Goal: Navigation & Orientation: Find specific page/section

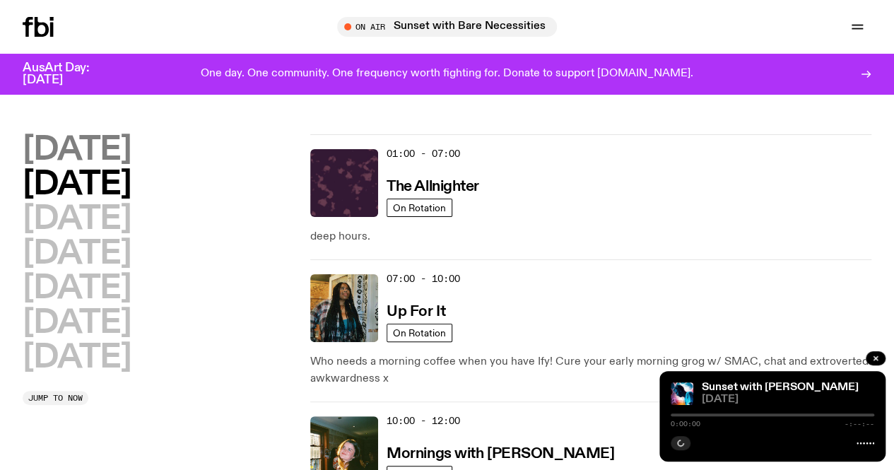
click at [131, 138] on h2 "[DATE]" at bounding box center [77, 150] width 108 height 32
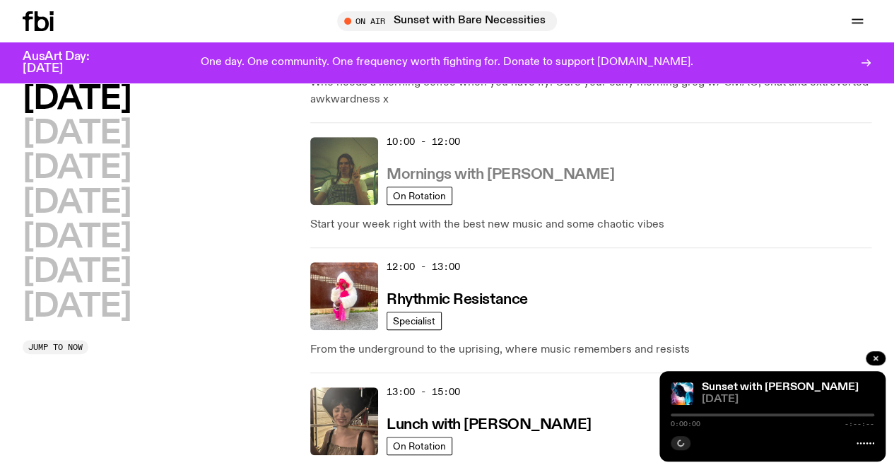
scroll to position [534, 0]
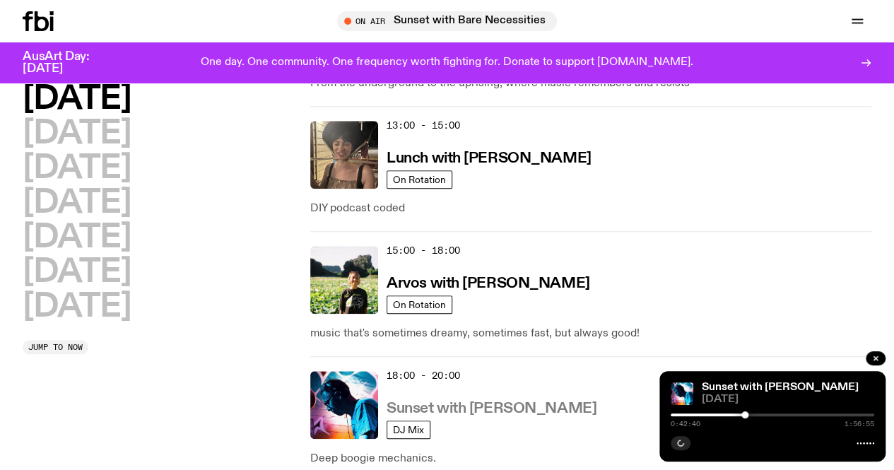
click at [413, 401] on h3 "Sunset with [PERSON_NAME]" at bounding box center [492, 408] width 210 height 15
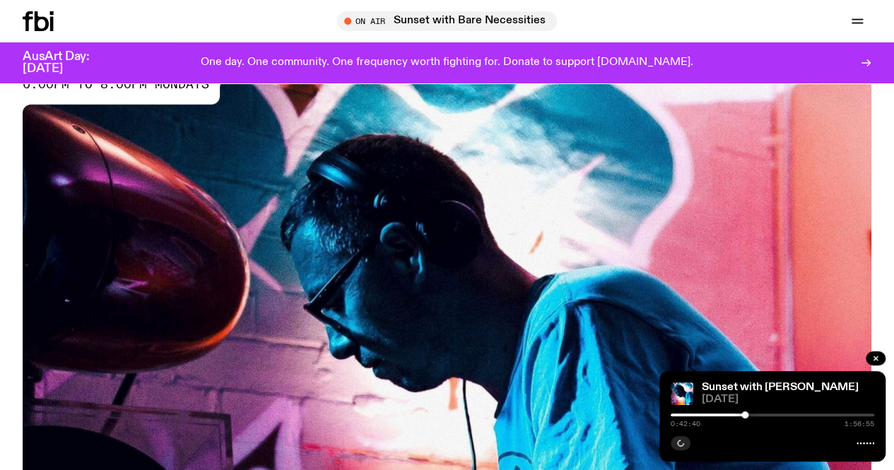
scroll to position [343, 0]
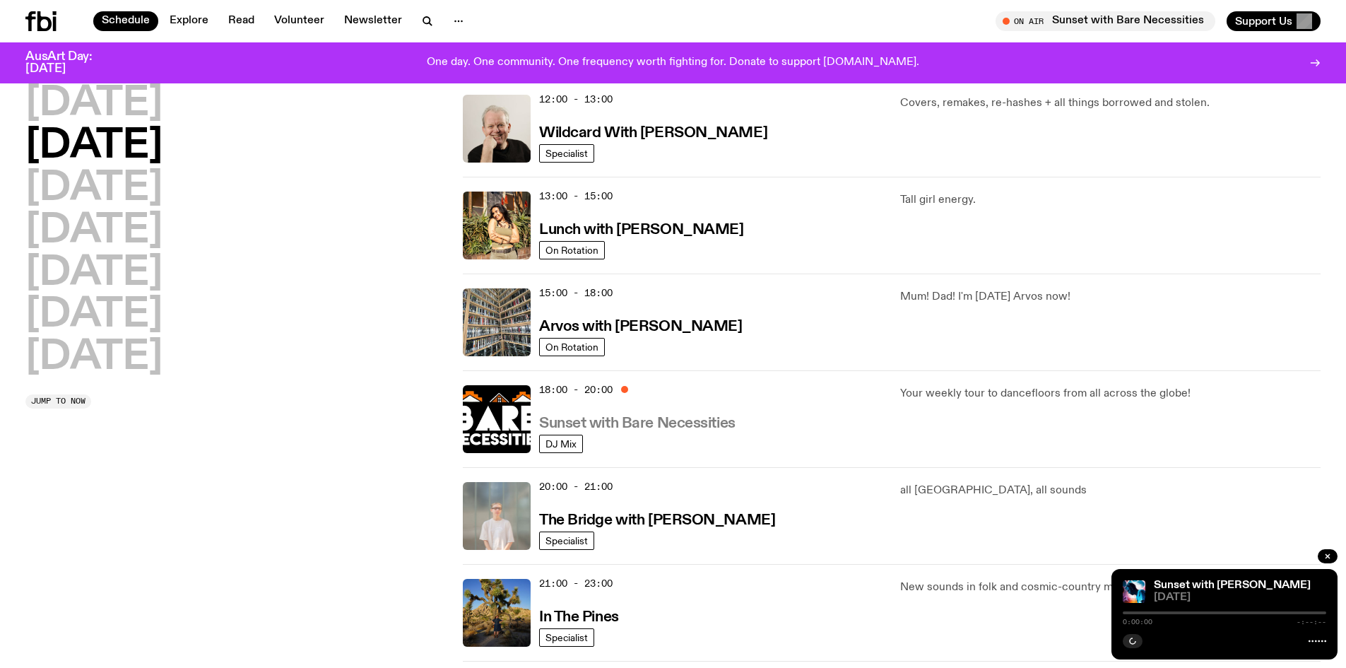
scroll to position [348, 0]
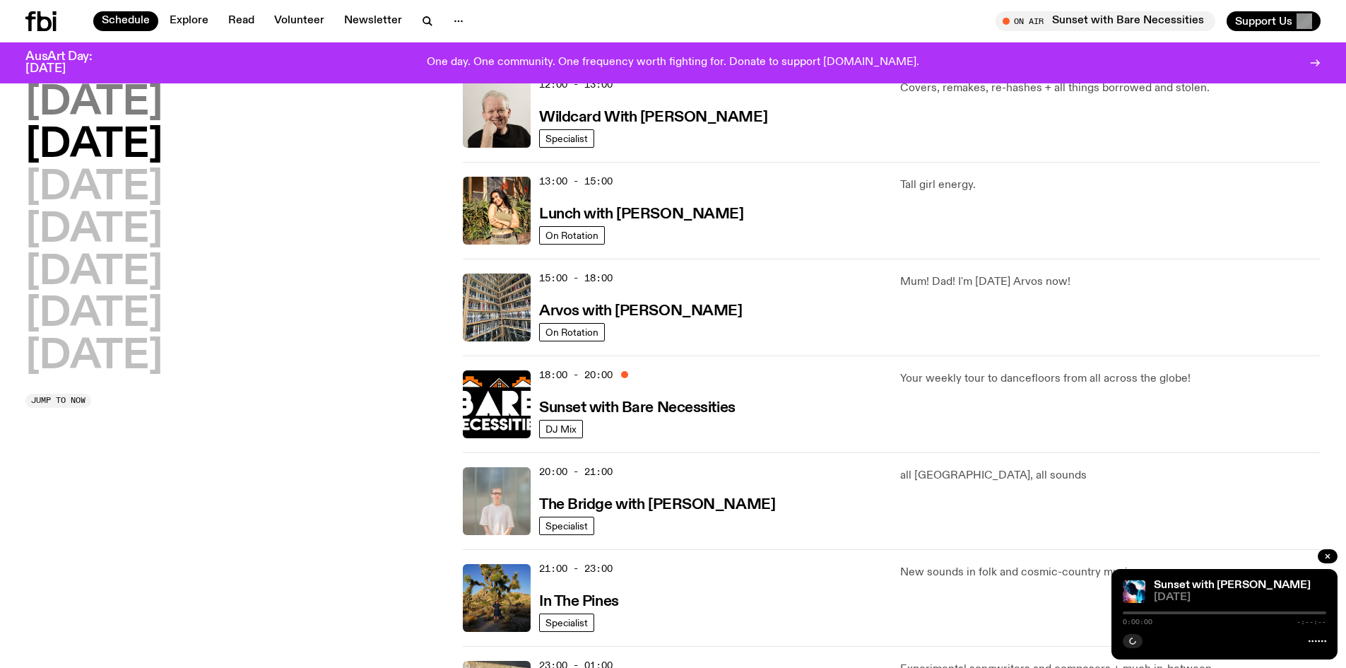
click at [138, 104] on h2 "[DATE]" at bounding box center [93, 103] width 137 height 40
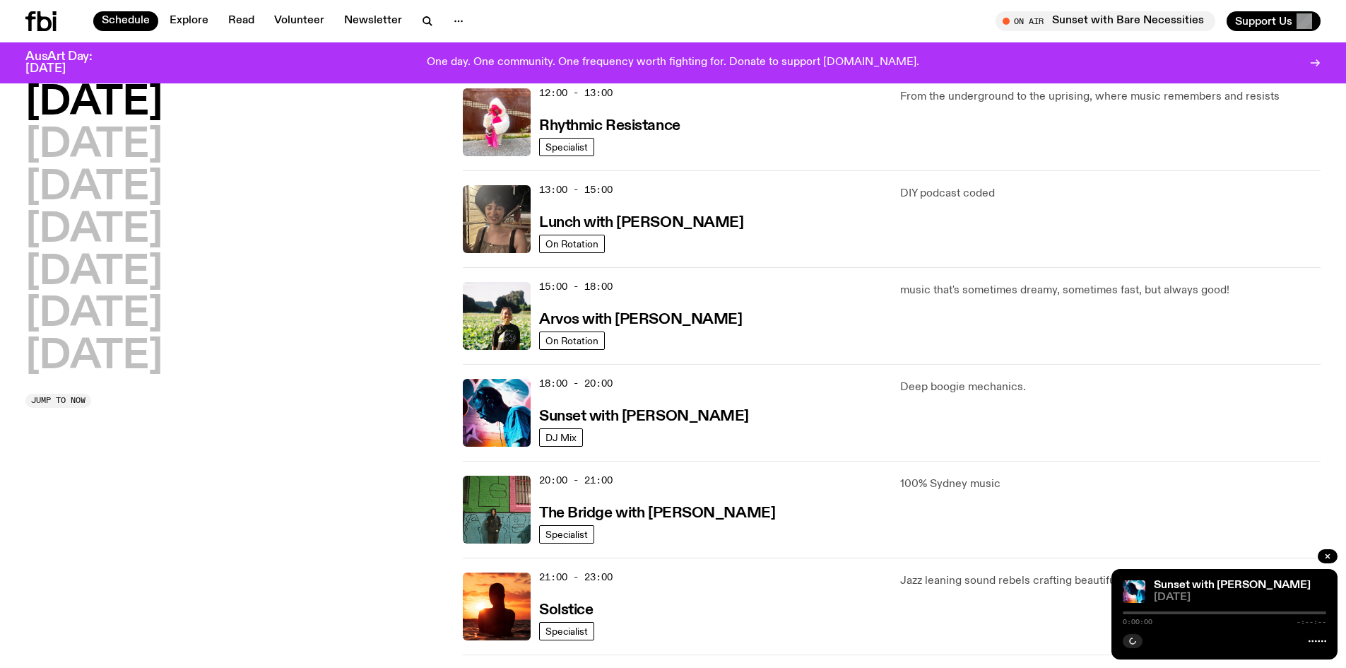
scroll to position [393, 0]
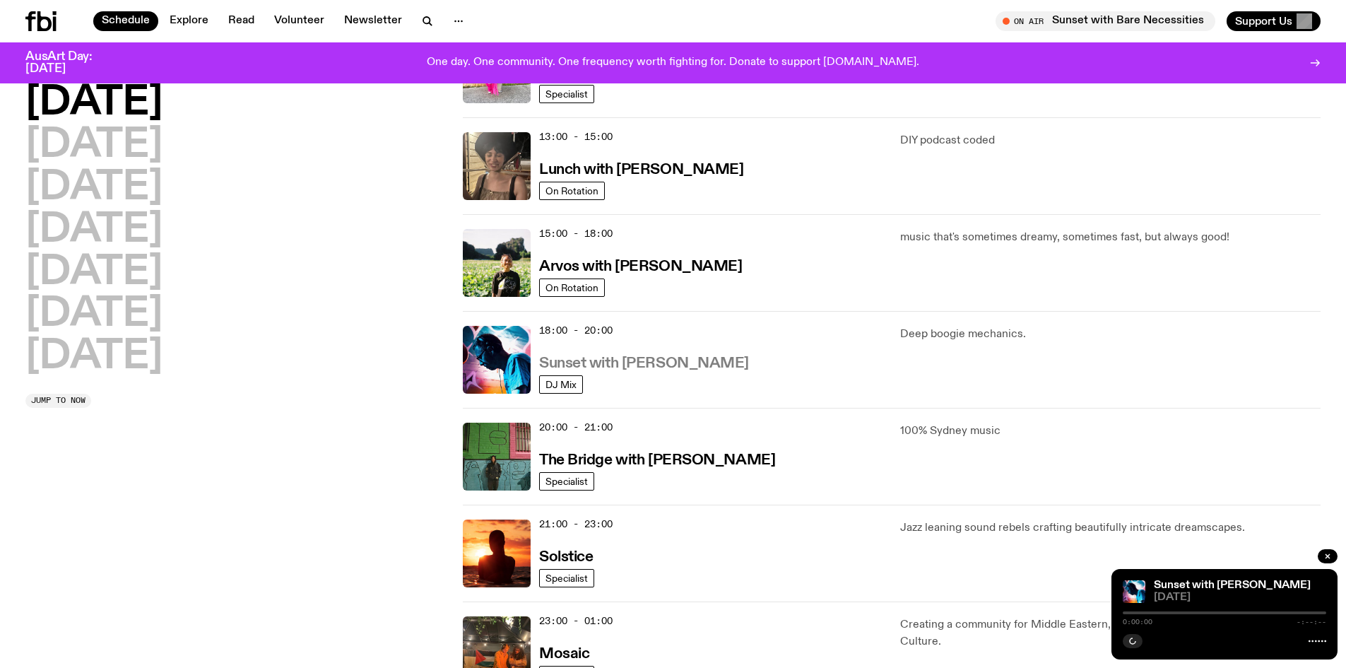
click at [641, 364] on h3 "Sunset with [PERSON_NAME]" at bounding box center [644, 363] width 210 height 15
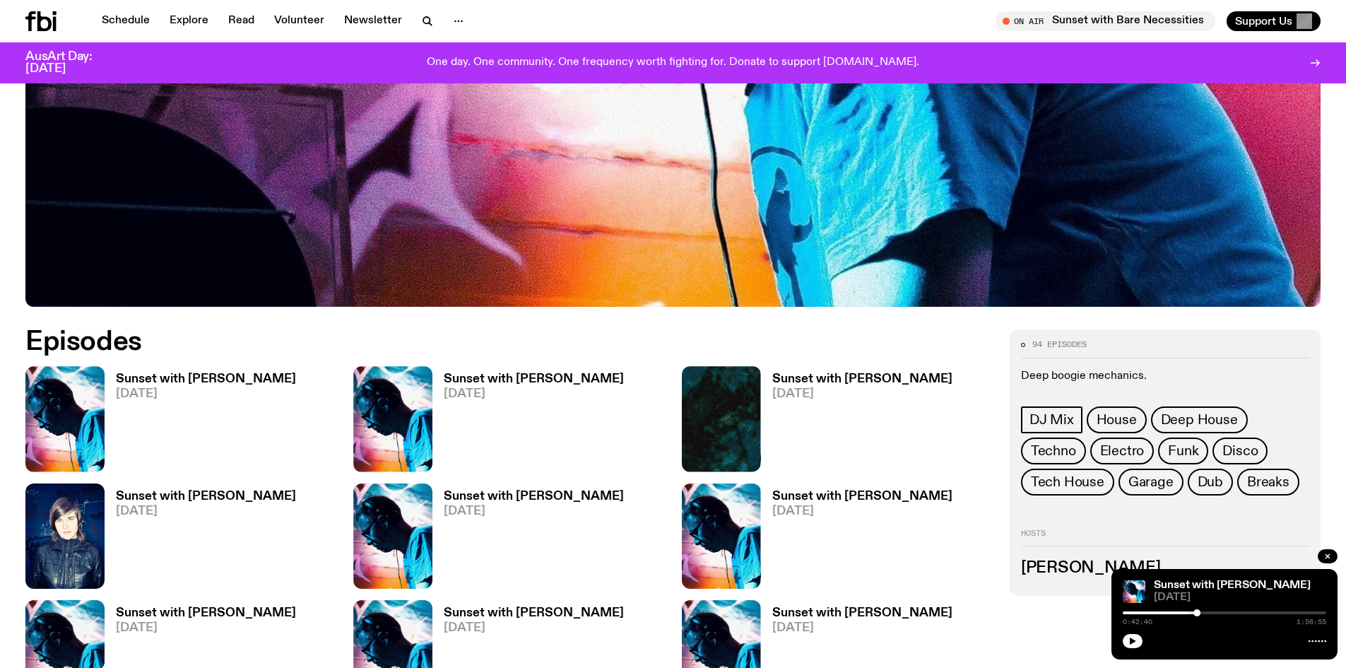
scroll to position [627, 0]
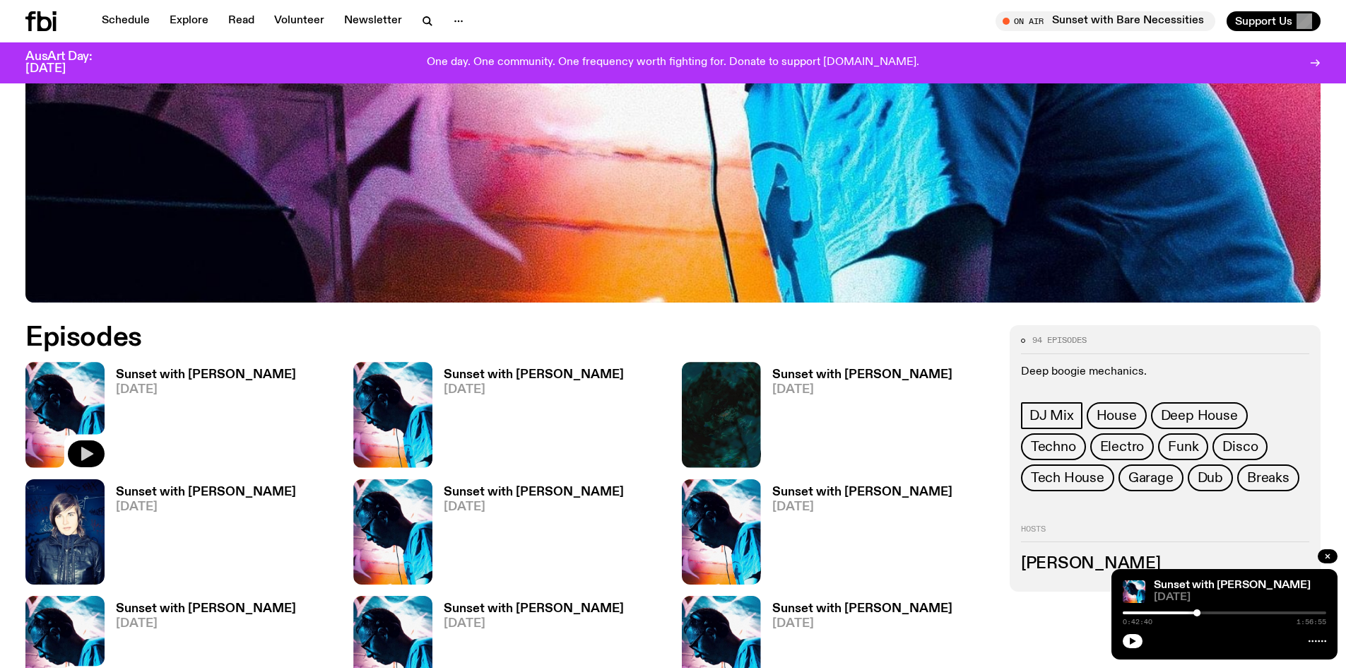
click at [92, 456] on icon "button" at bounding box center [86, 453] width 17 height 17
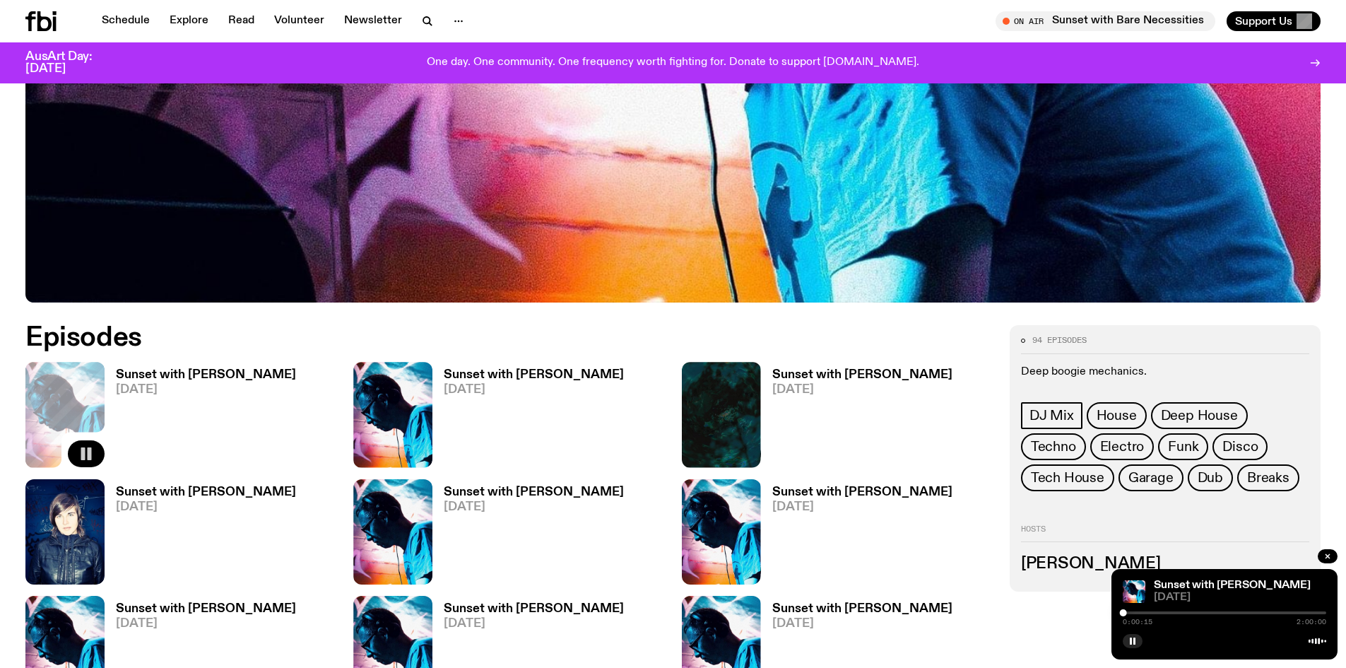
drag, startPoint x: 1128, startPoint y: 638, endPoint x: 685, endPoint y: 294, distance: 561.1
click at [1128, 638] on button "button" at bounding box center [1133, 641] width 20 height 14
